Goal: Find specific page/section: Find specific page/section

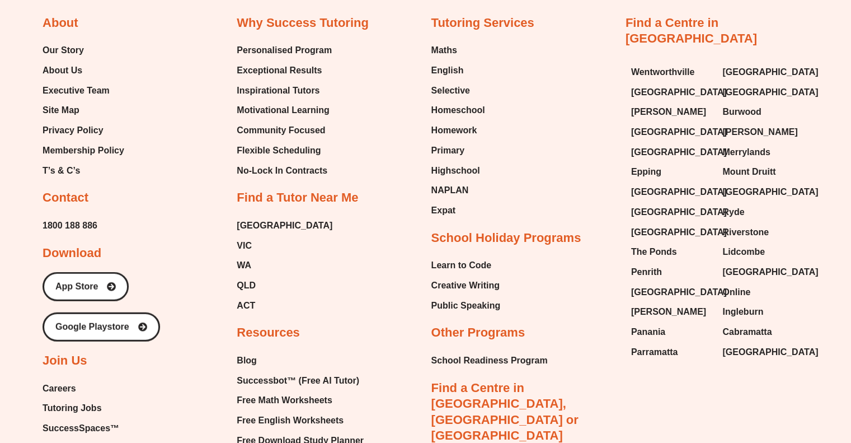
scroll to position [2849, 0]
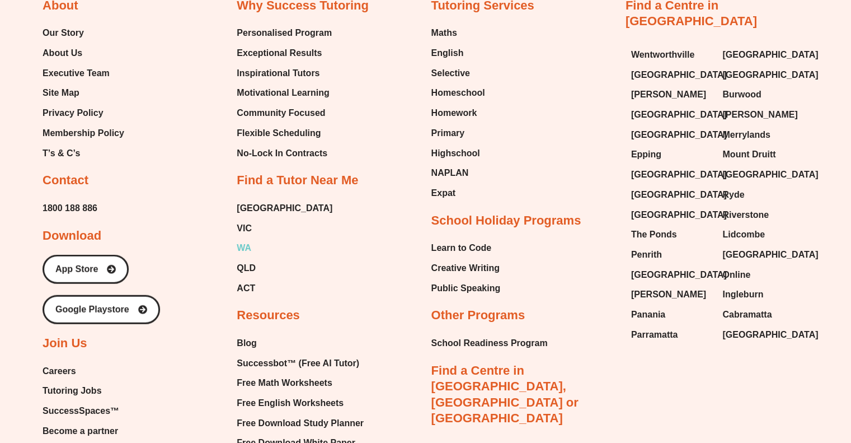
click at [247, 241] on span "WA" at bounding box center [244, 248] width 15 height 17
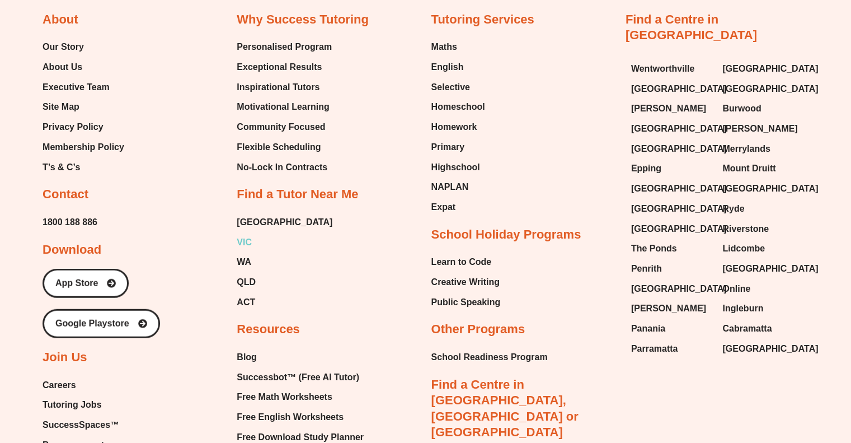
click at [246, 239] on span "VIC" at bounding box center [244, 242] width 15 height 17
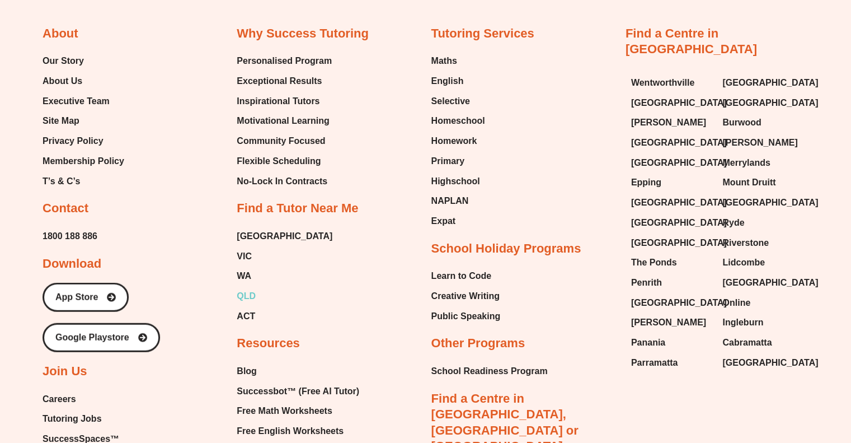
click at [251, 297] on span "QLD" at bounding box center [246, 296] width 19 height 17
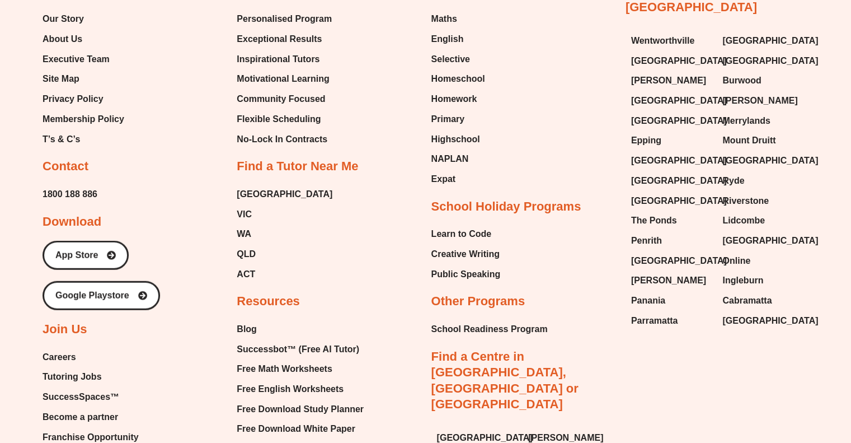
scroll to position [2807, 0]
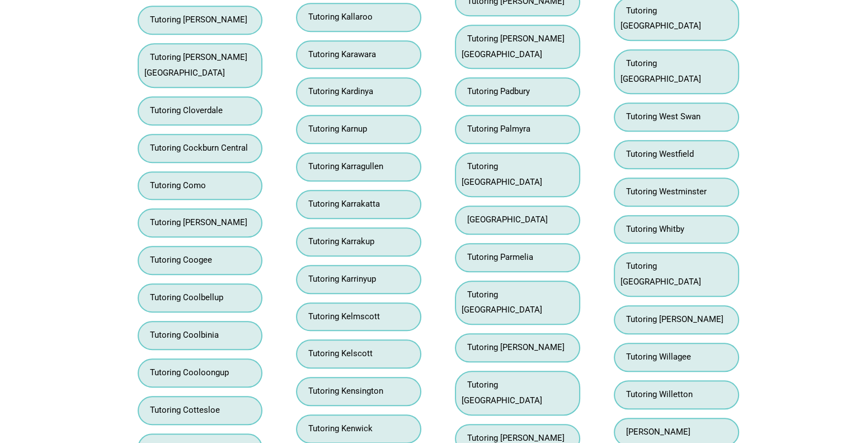
scroll to position [5145, 0]
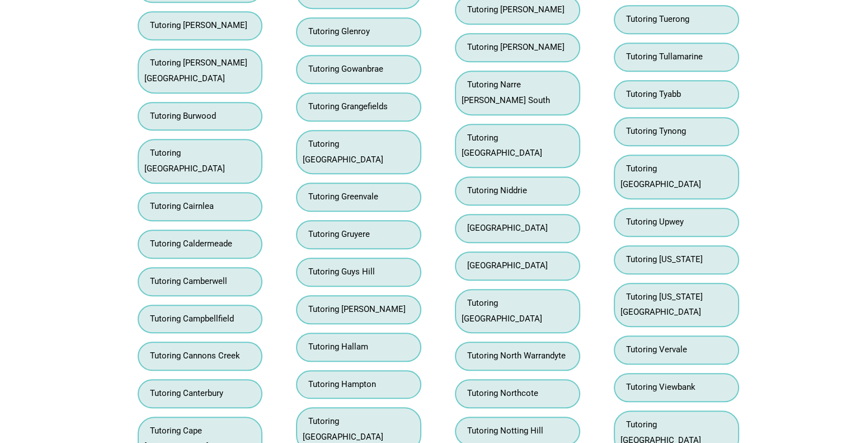
scroll to position [5149, 0]
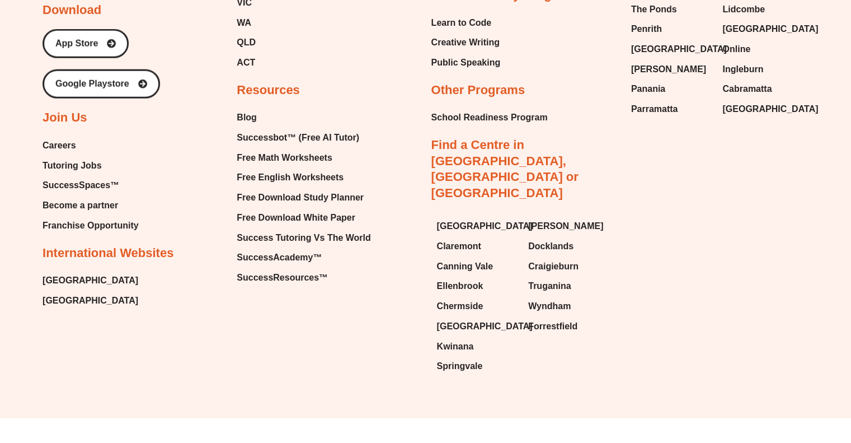
scroll to position [2341, 0]
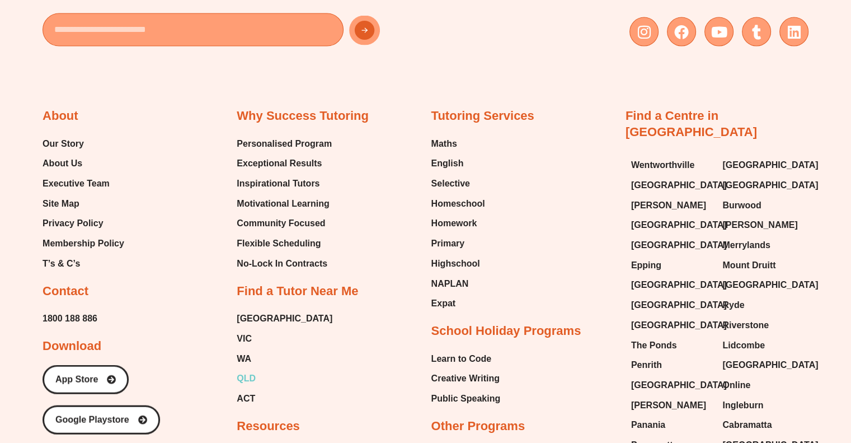
click at [253, 378] on span "QLD" at bounding box center [246, 378] width 19 height 17
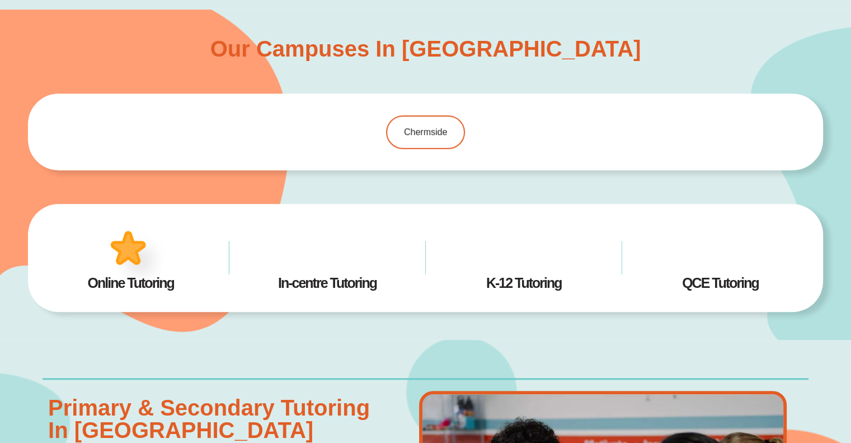
scroll to position [784, 0]
